Goal: Transaction & Acquisition: Subscribe to service/newsletter

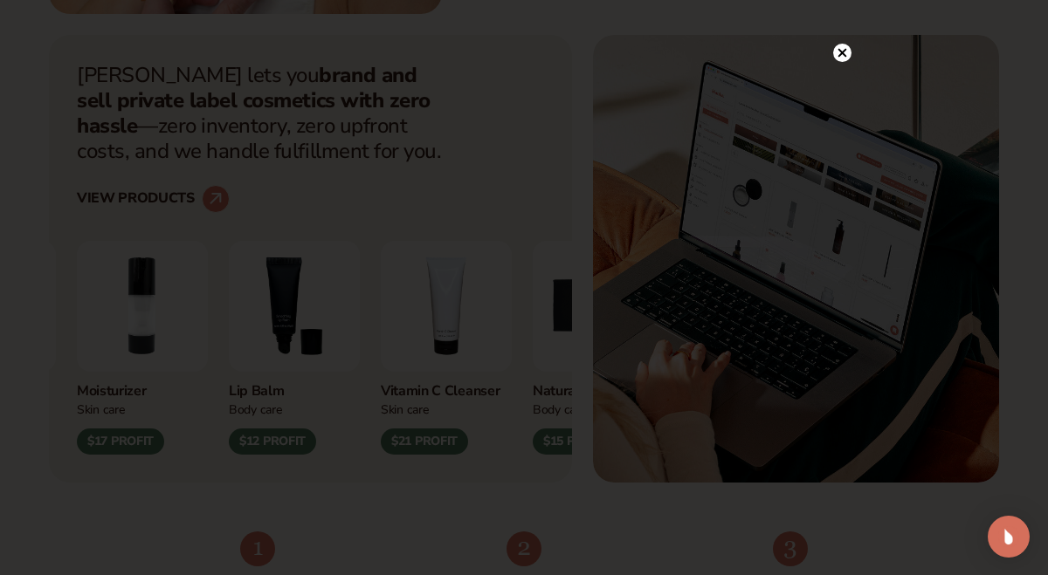
scroll to position [590, 0]
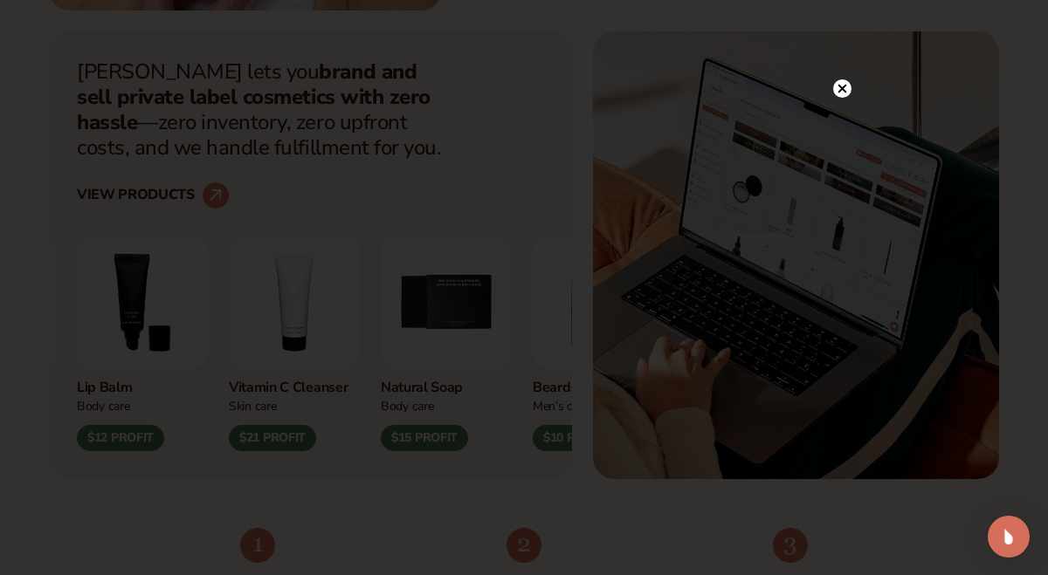
click at [837, 84] on circle at bounding box center [842, 88] width 18 height 18
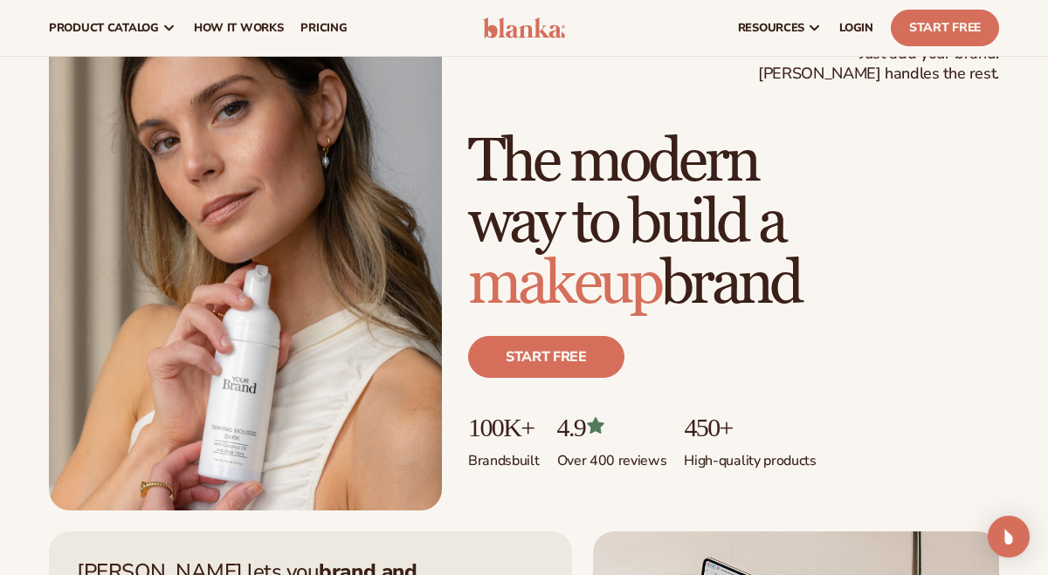
scroll to position [0, 0]
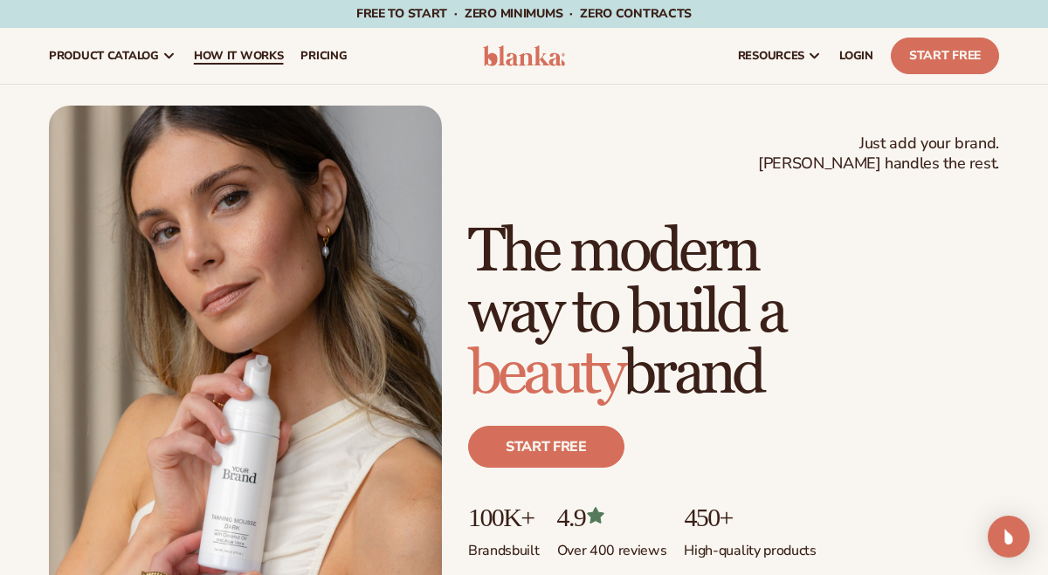
click at [226, 58] on span "How It Works" at bounding box center [239, 56] width 90 height 14
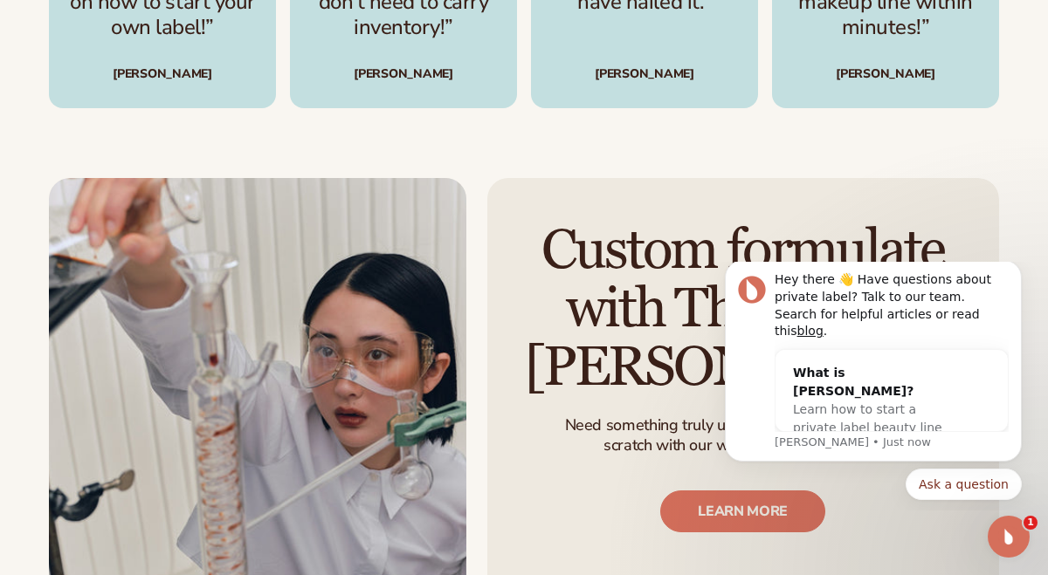
scroll to position [2705, 0]
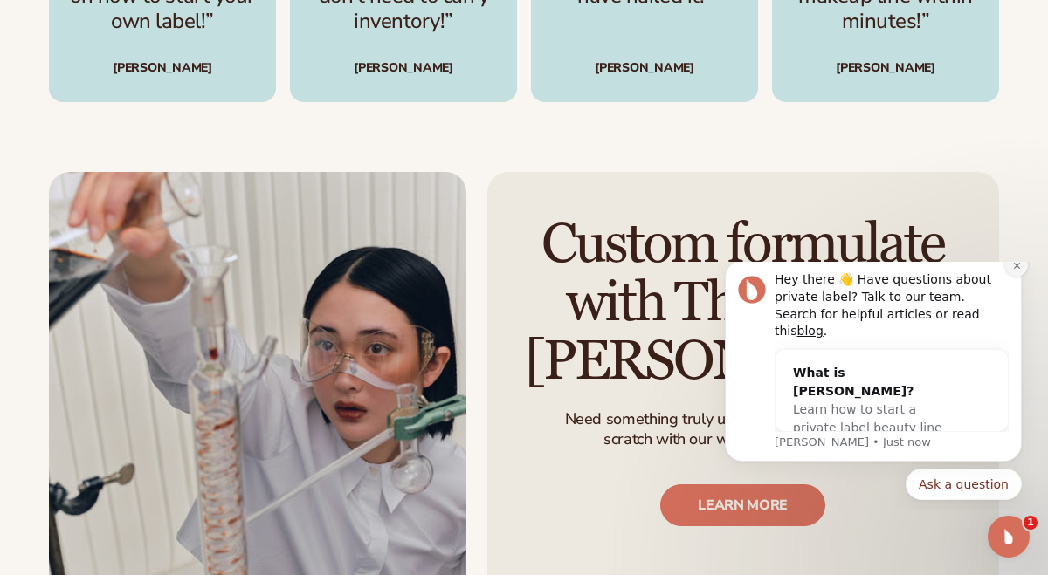
click at [1016, 271] on icon "Dismiss notification" at bounding box center [1017, 266] width 10 height 10
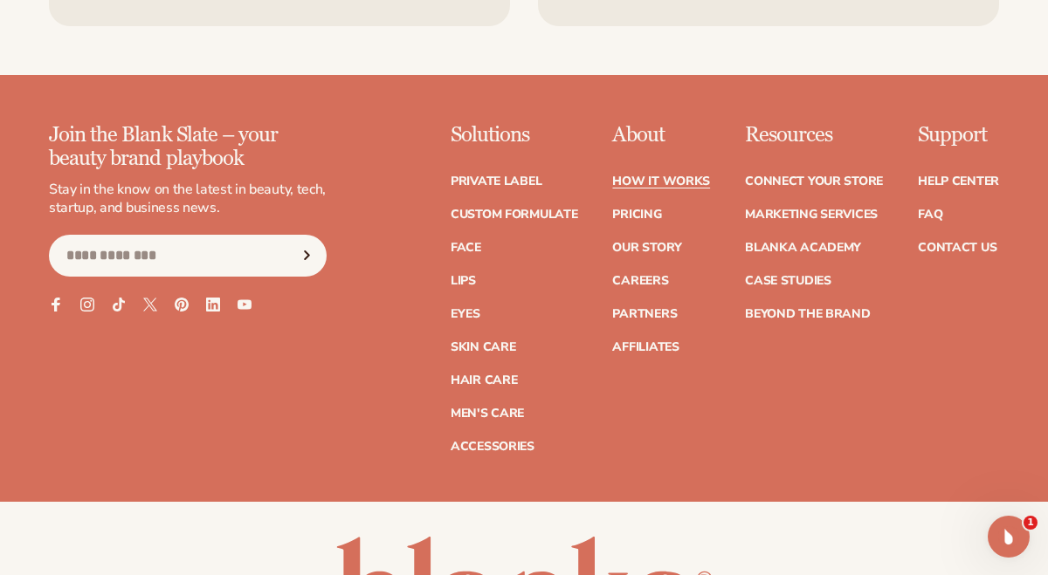
scroll to position [3831, 0]
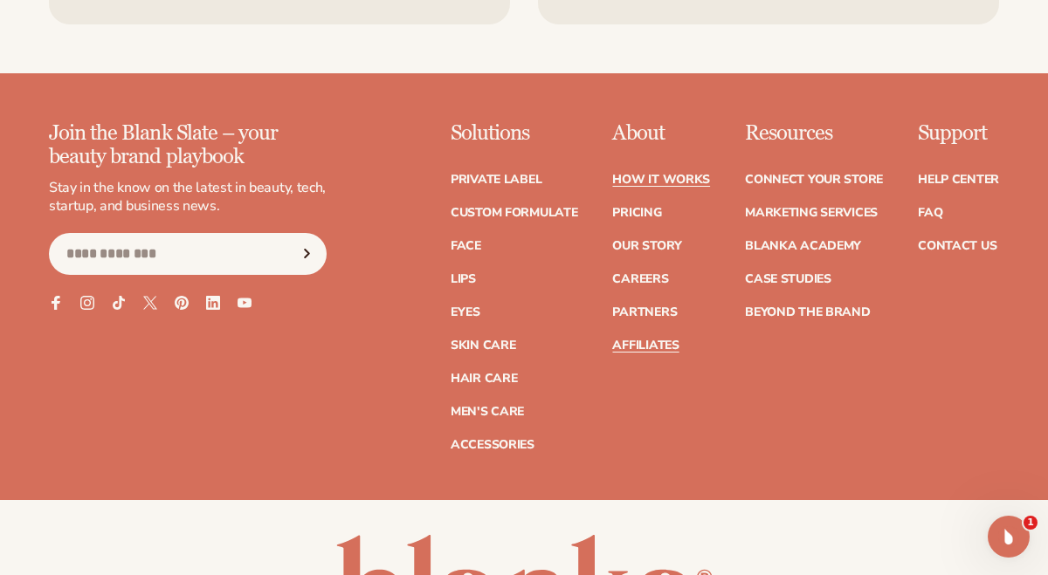
click at [648, 340] on link "Affiliates" at bounding box center [645, 346] width 66 height 12
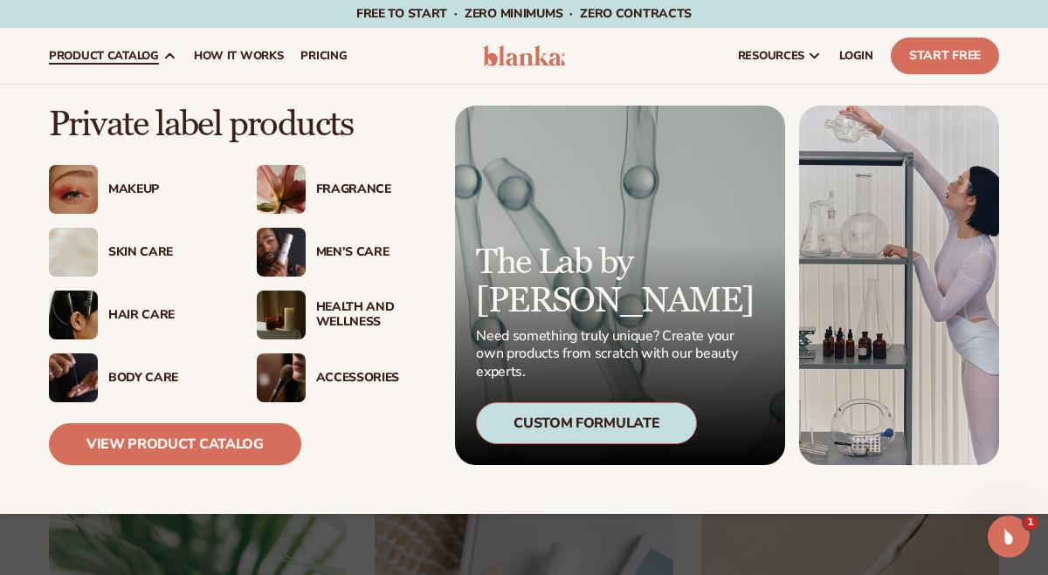
click at [151, 380] on div "Body Care" at bounding box center [165, 378] width 114 height 15
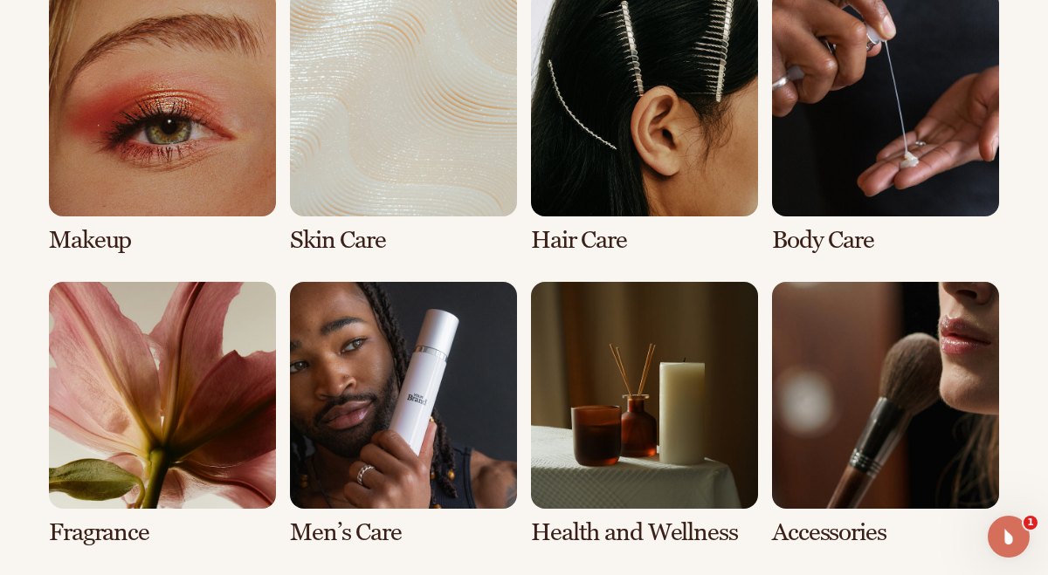
scroll to position [1349, 0]
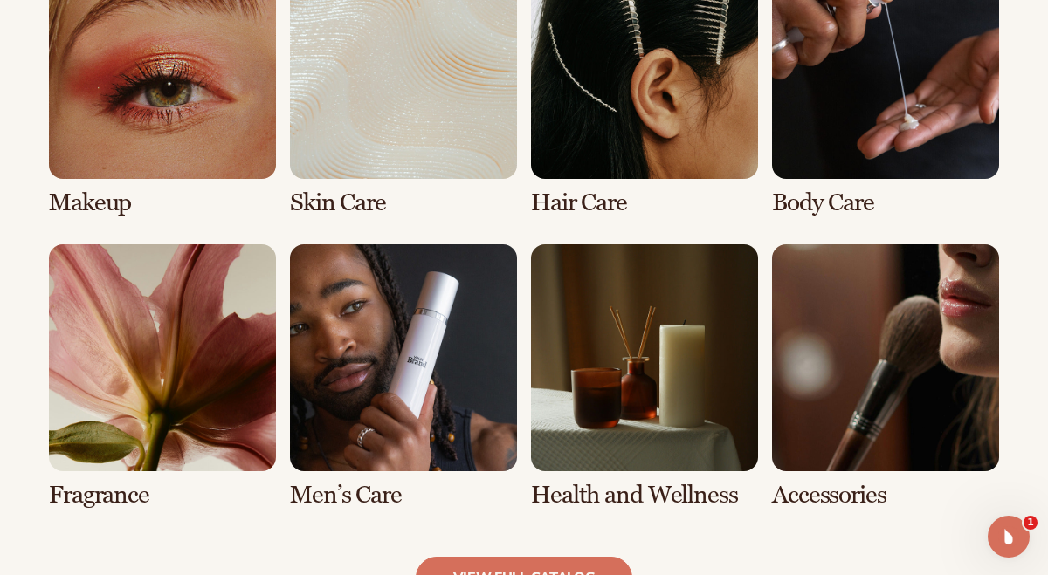
click at [903, 106] on link "4 / 8" at bounding box center [885, 84] width 227 height 265
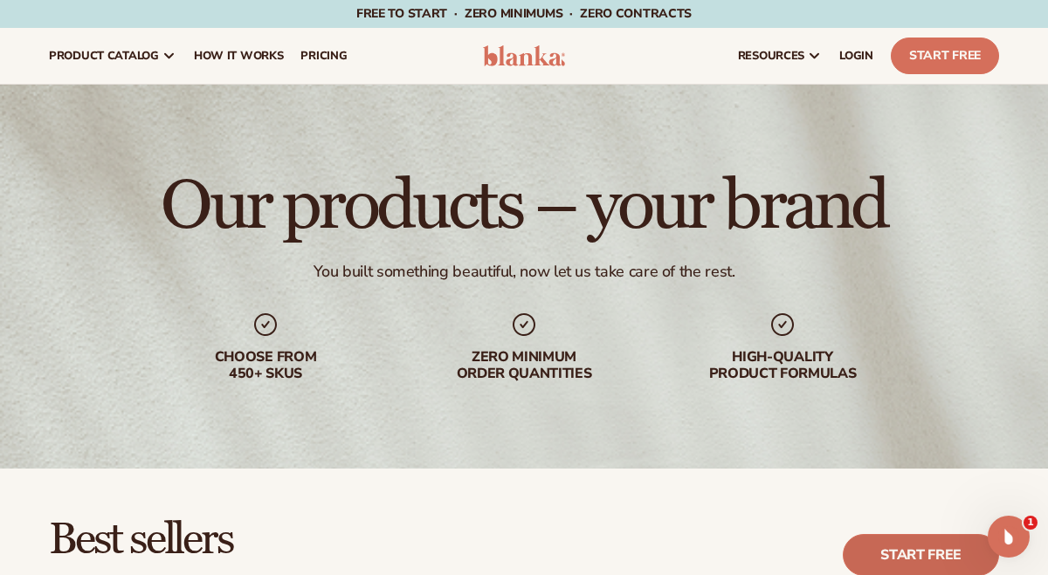
click at [890, 555] on link "Start free" at bounding box center [921, 555] width 156 height 42
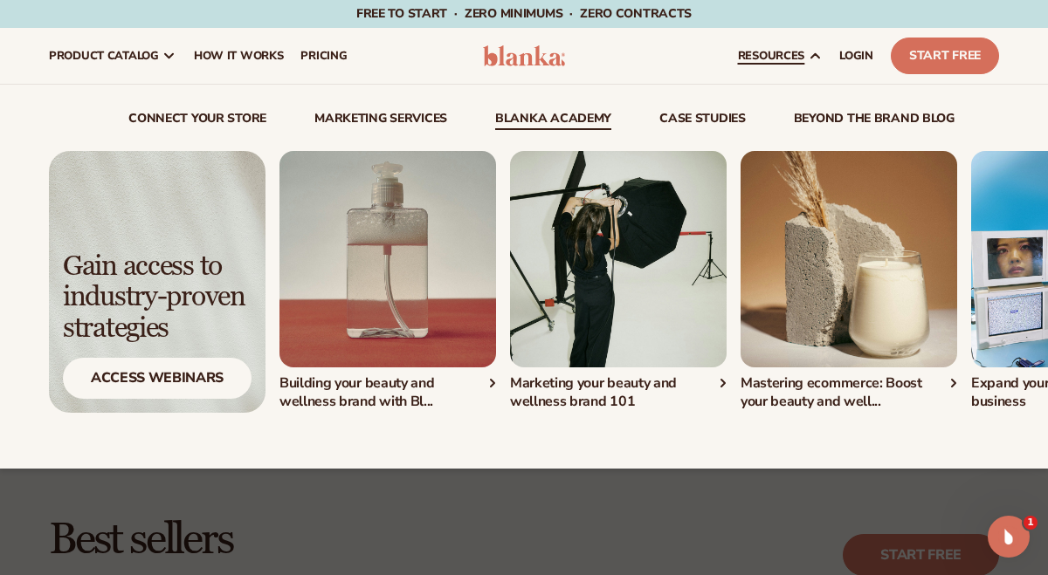
click at [528, 120] on link "Blanka Academy" at bounding box center [553, 121] width 116 height 17
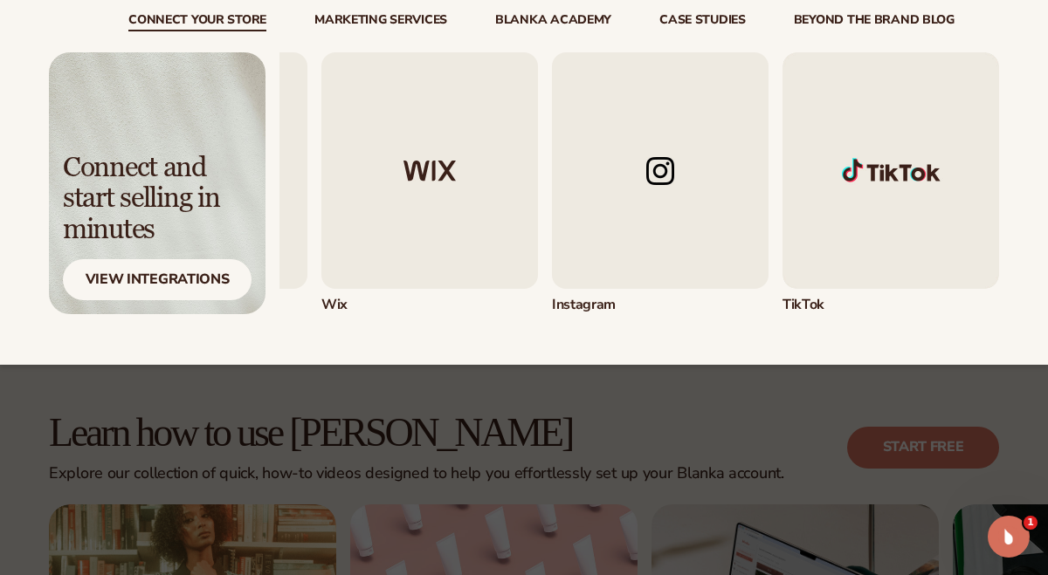
scroll to position [19, 0]
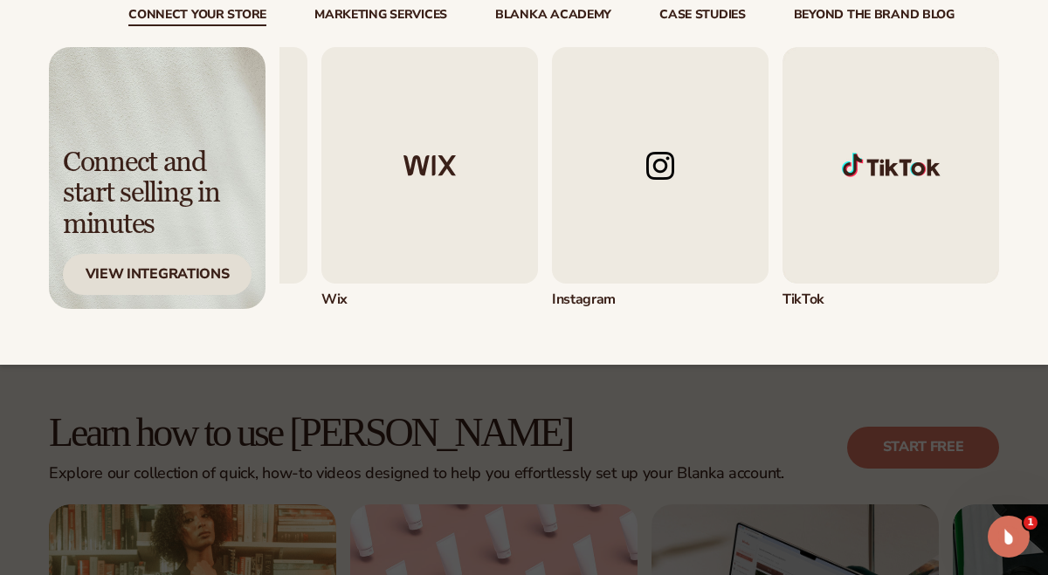
click at [190, 268] on div "View Integrations" at bounding box center [157, 274] width 189 height 41
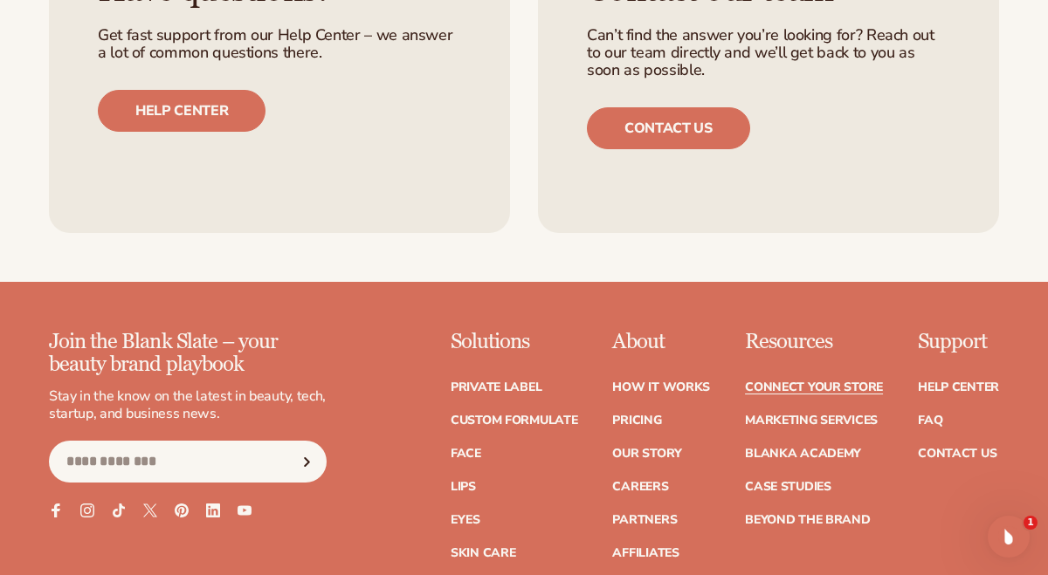
scroll to position [2050, 0]
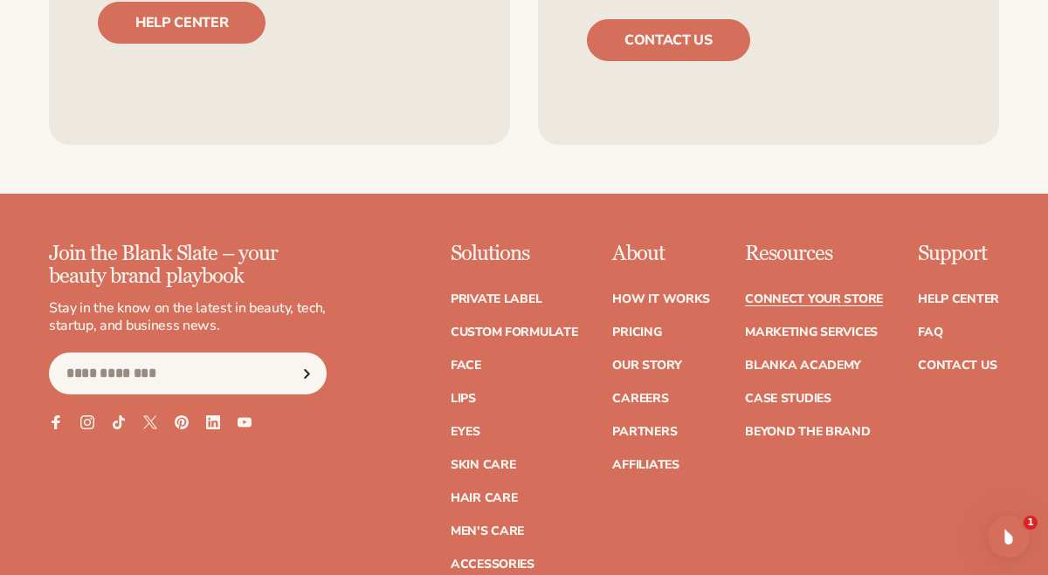
click at [130, 368] on input "Email" at bounding box center [188, 374] width 278 height 42
type input "**********"
click at [287, 353] on button "Subscribe" at bounding box center [306, 374] width 38 height 42
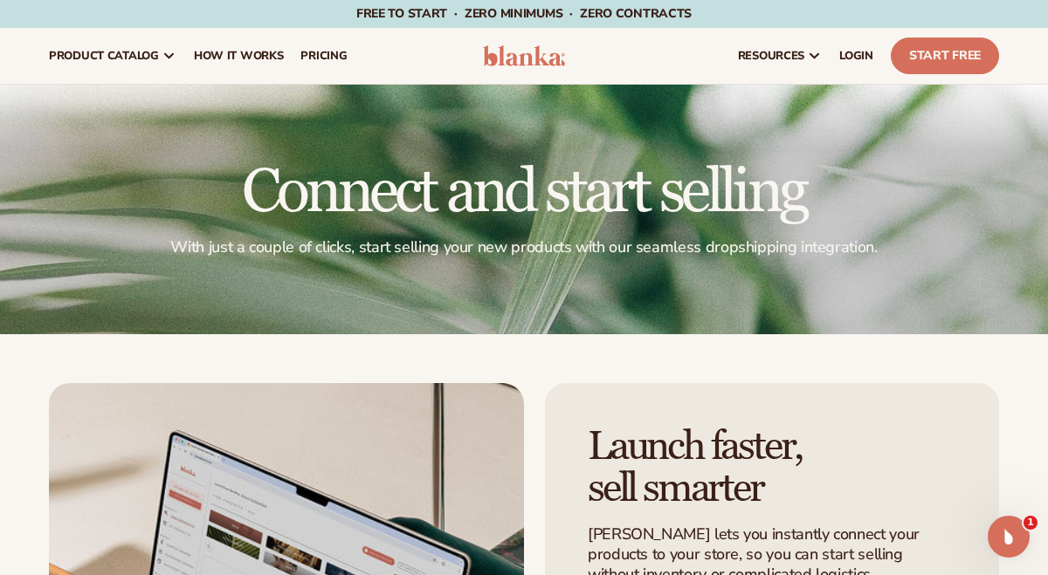
click at [542, 54] on img at bounding box center [524, 55] width 82 height 21
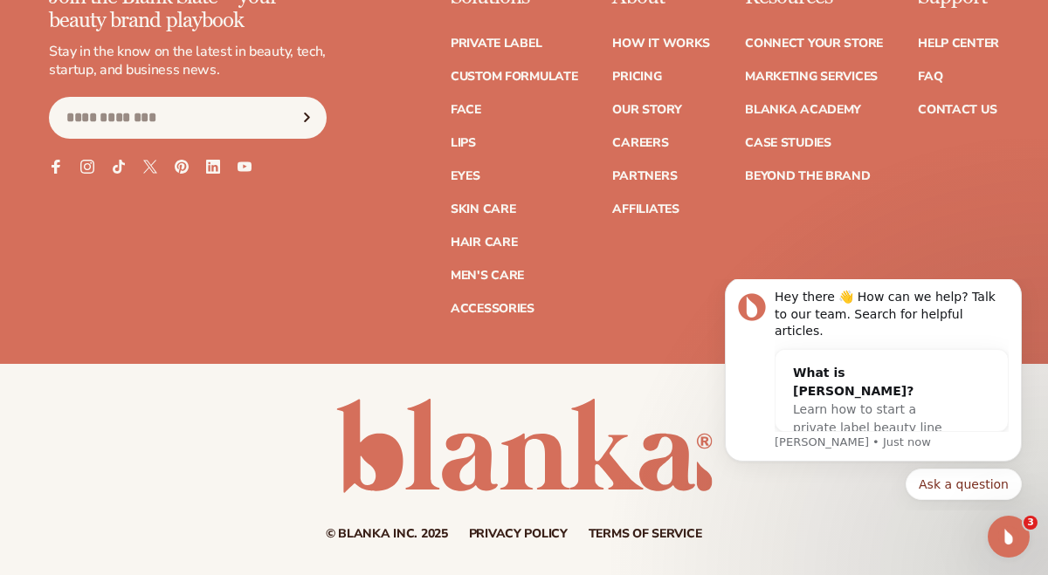
scroll to position [6815, 0]
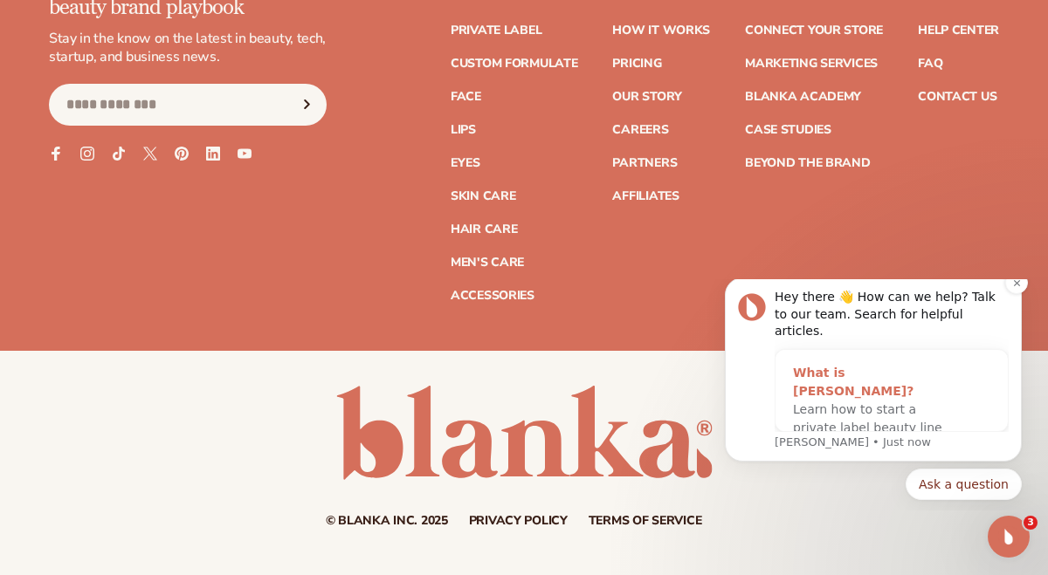
click at [855, 403] on span "Learn how to start a private label beauty line with Blanka" at bounding box center [867, 428] width 149 height 51
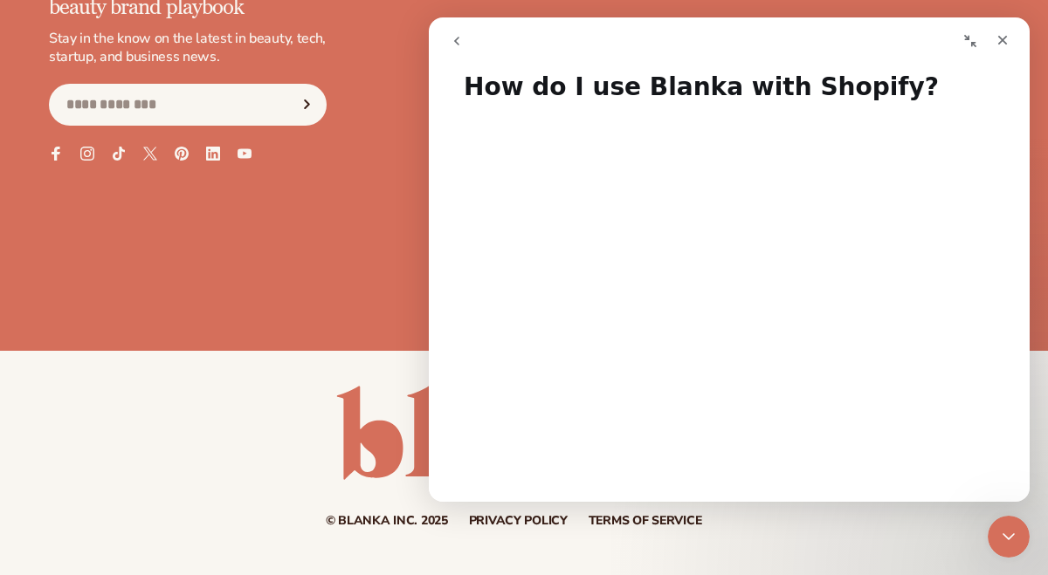
scroll to position [0, 0]
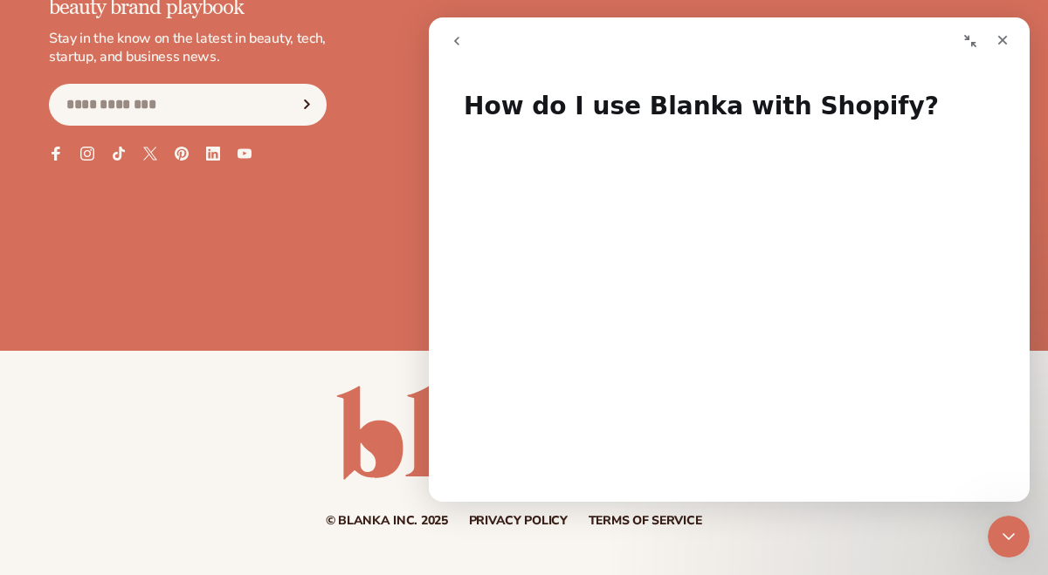
click at [457, 42] on icon "go back" at bounding box center [456, 41] width 5 height 9
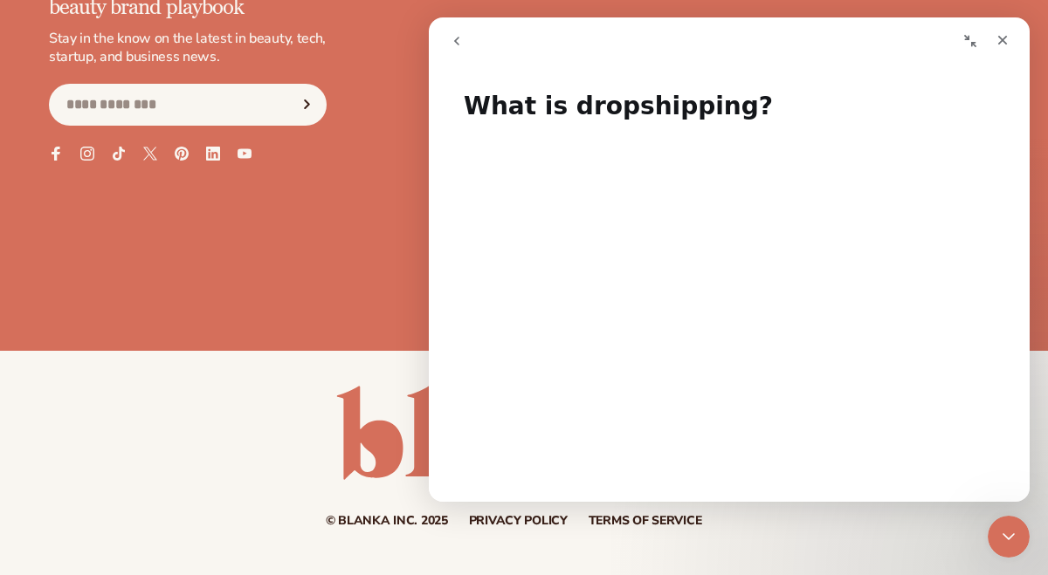
click at [404, 86] on div "Join the Blank Slate – your beauty brand playbook Stay in the know on the lates…" at bounding box center [524, 137] width 950 height 328
click at [1001, 32] on div "Close" at bounding box center [1002, 39] width 31 height 31
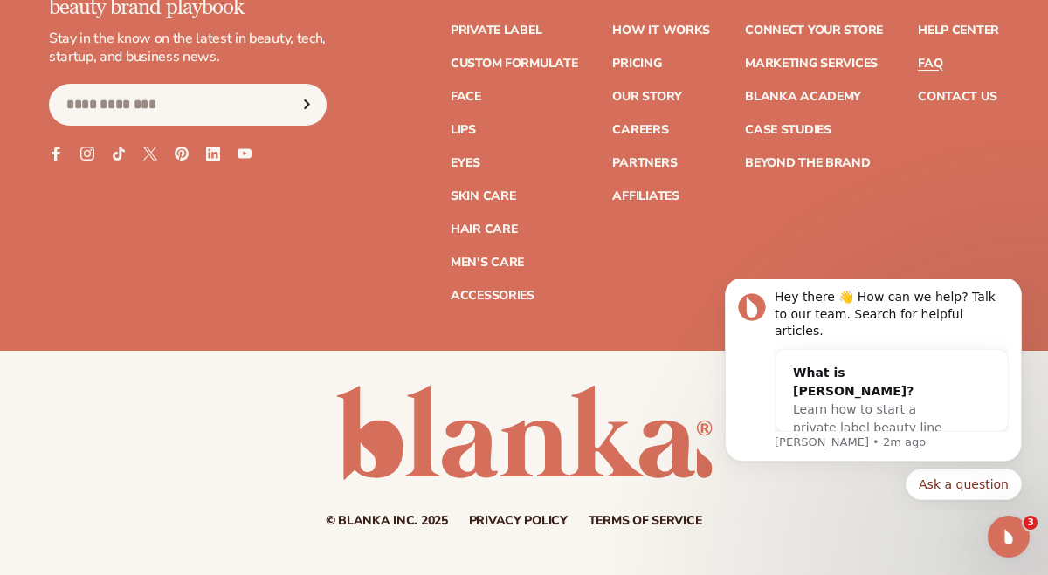
click at [932, 58] on link "FAQ" at bounding box center [930, 64] width 24 height 12
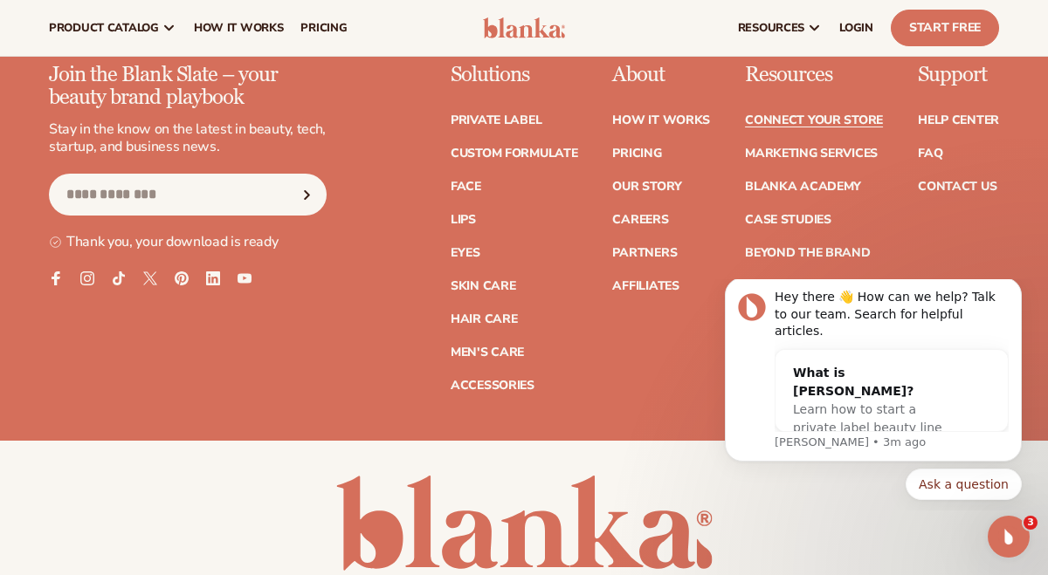
scroll to position [2226, 0]
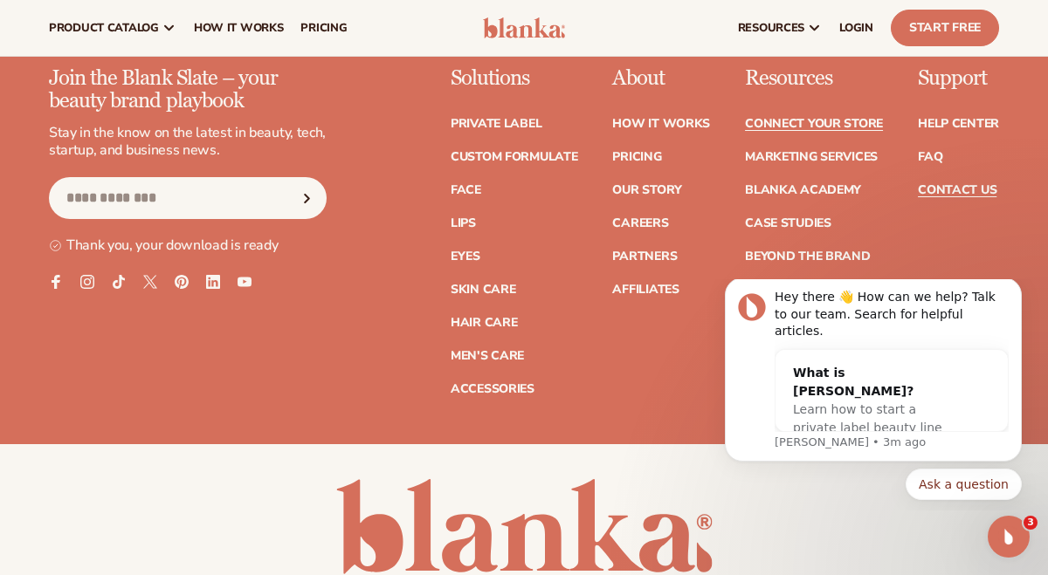
click at [963, 193] on link "Contact Us" at bounding box center [957, 190] width 79 height 12
